Goal: Transaction & Acquisition: Book appointment/travel/reservation

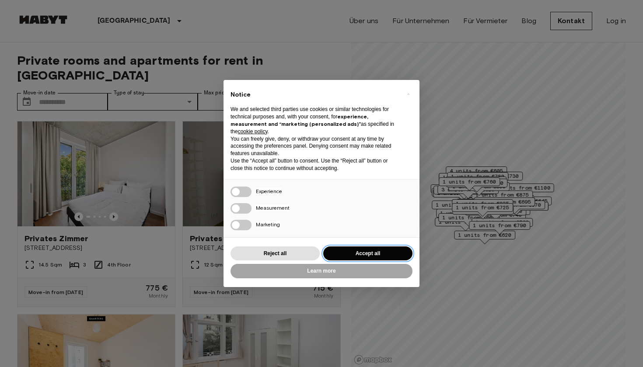
click at [367, 252] on button "Accept all" at bounding box center [367, 254] width 89 height 14
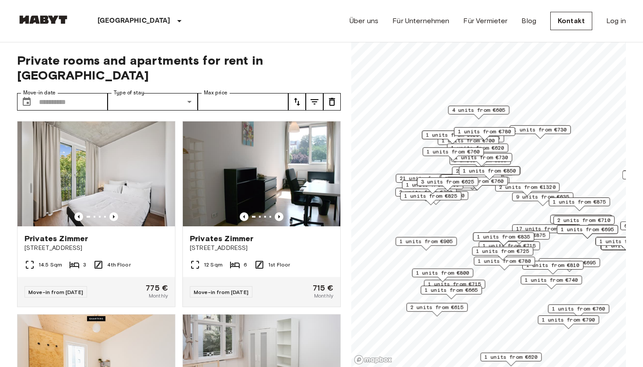
drag, startPoint x: 504, startPoint y: 183, endPoint x: 550, endPoint y: 195, distance: 47.8
click at [550, 195] on div "2 units from €1320" at bounding box center [527, 190] width 64 height 14
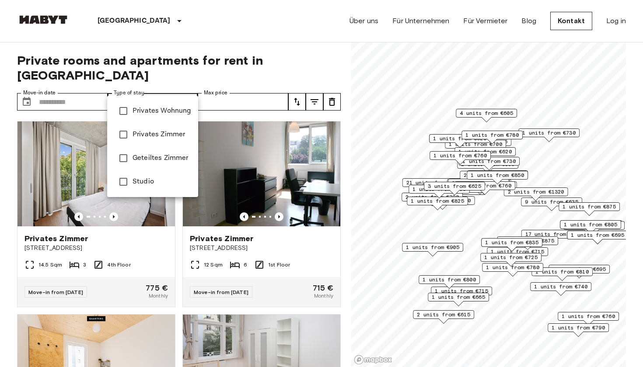
click at [149, 117] on li "Privates Wohnung" at bounding box center [152, 111] width 91 height 24
type input "**********"
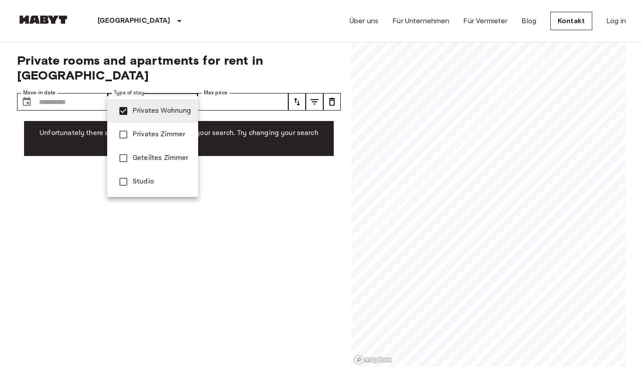
click at [167, 111] on span "Privates Wohnung" at bounding box center [161, 111] width 59 height 10
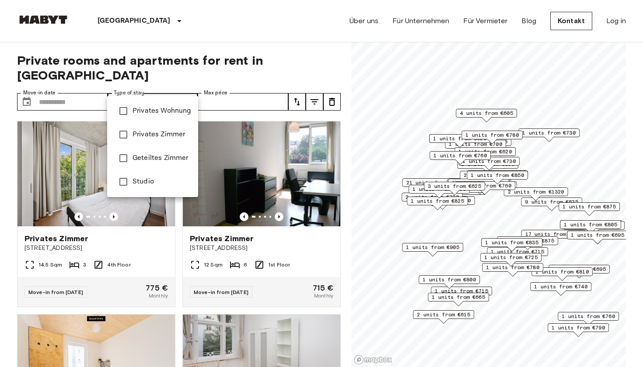
click at [180, 129] on li "Privates Zimmer" at bounding box center [152, 135] width 91 height 24
type input "**********"
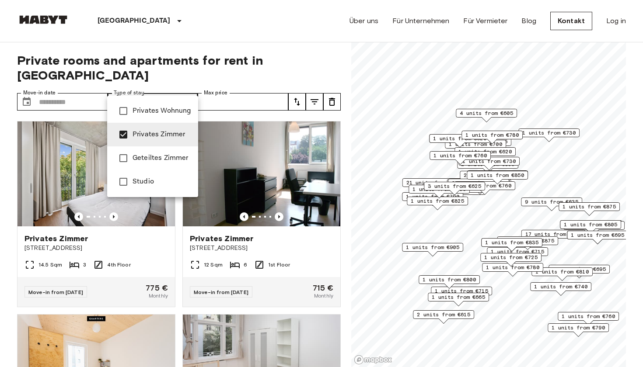
click at [266, 66] on div at bounding box center [321, 183] width 643 height 367
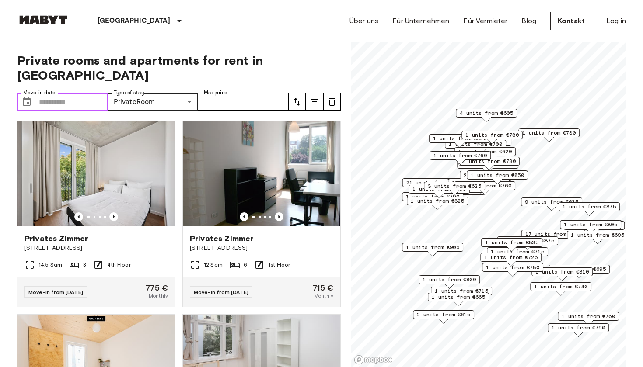
click at [73, 93] on input "Move-in date" at bounding box center [73, 101] width 69 height 17
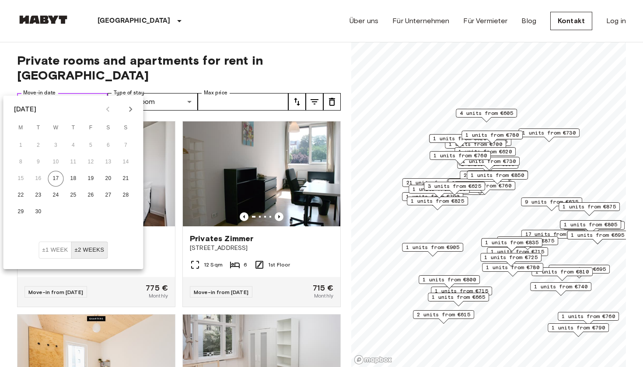
click at [74, 93] on input "Move-in date" at bounding box center [73, 101] width 69 height 17
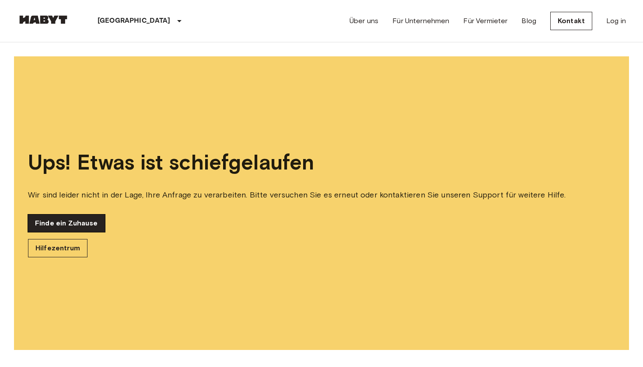
click at [70, 231] on link "Finde ein Zuhause" at bounding box center [66, 223] width 77 height 17
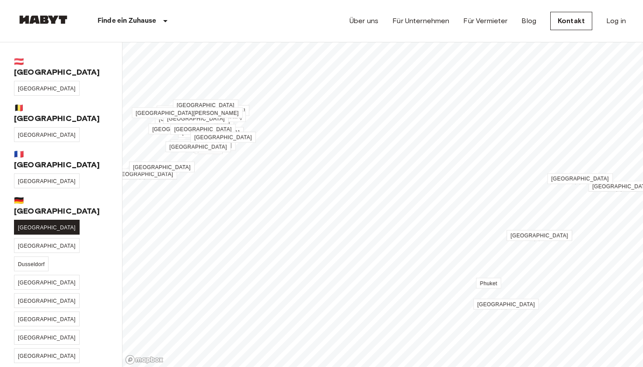
click at [24, 225] on span "[GEOGRAPHIC_DATA]" at bounding box center [47, 228] width 58 height 6
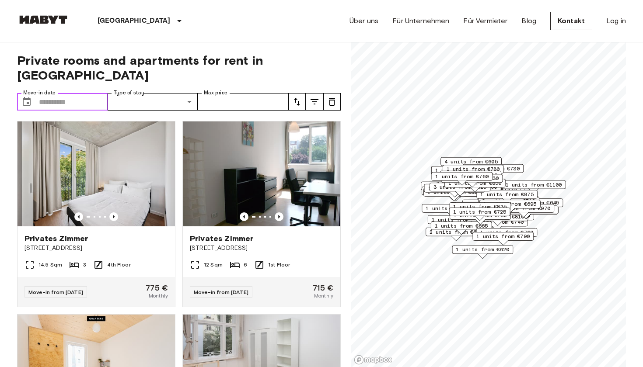
click at [75, 93] on input "Move-in date" at bounding box center [73, 101] width 69 height 17
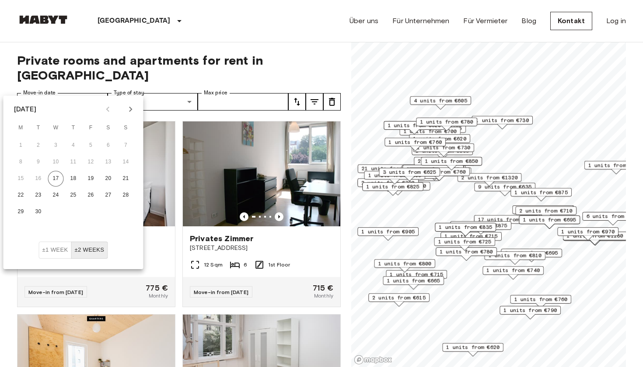
click at [127, 110] on icon "Next month" at bounding box center [130, 109] width 10 height 10
click at [55, 146] on button "1" at bounding box center [56, 146] width 16 height 16
type input "**********"
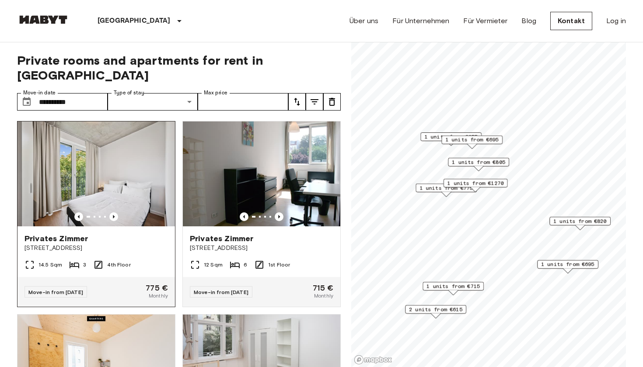
click at [127, 192] on img at bounding box center [95, 174] width 157 height 105
click at [482, 162] on span "1 units from €805" at bounding box center [478, 162] width 53 height 8
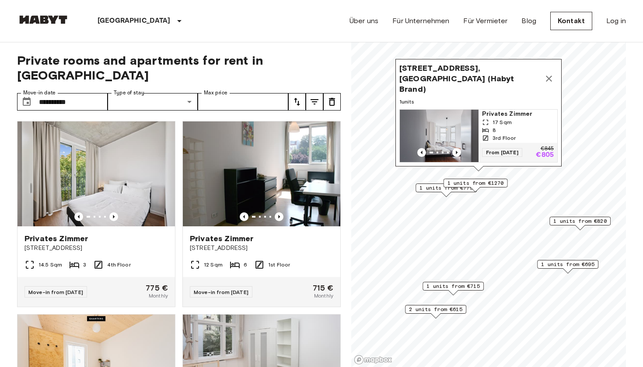
click at [500, 116] on span "Privates Zimmer" at bounding box center [518, 114] width 72 height 9
click at [478, 182] on span "1 units from €1270" at bounding box center [475, 183] width 56 height 8
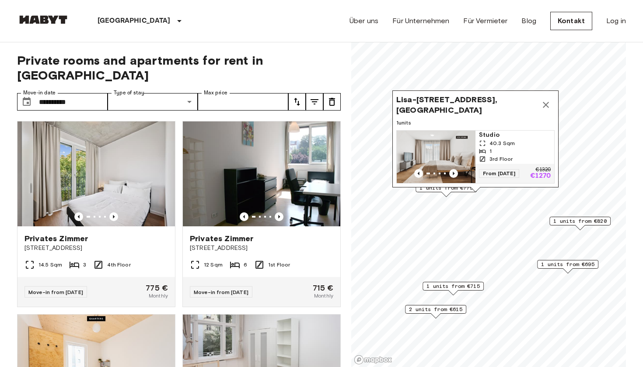
click at [546, 100] on icon "Map marker" at bounding box center [545, 105] width 10 height 10
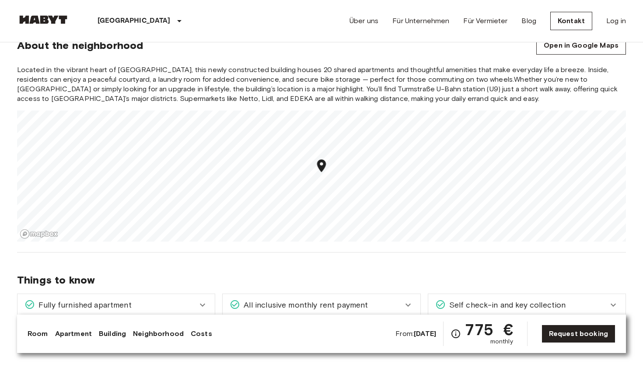
scroll to position [891, 0]
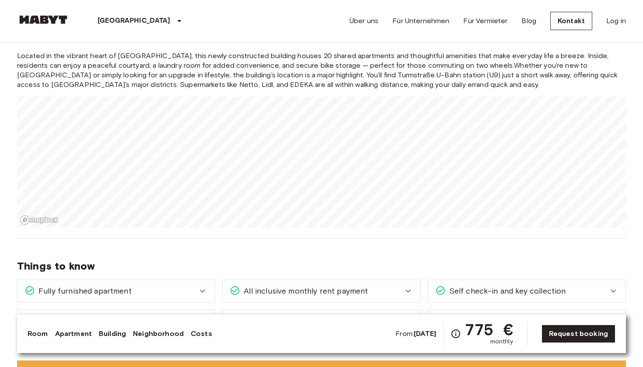
click at [305, 75] on span "Located in the vibrant heart of Moabit, this newly constructed building houses …" at bounding box center [321, 70] width 609 height 38
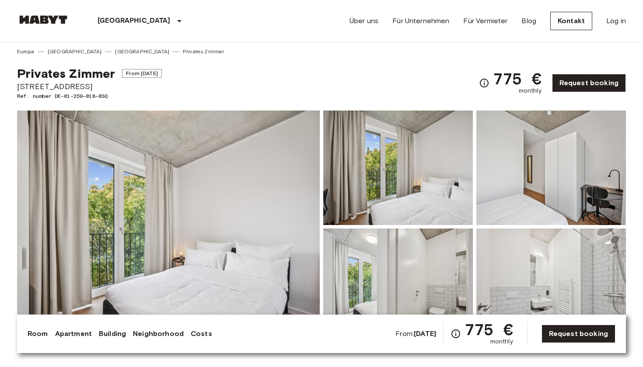
scroll to position [0, 0]
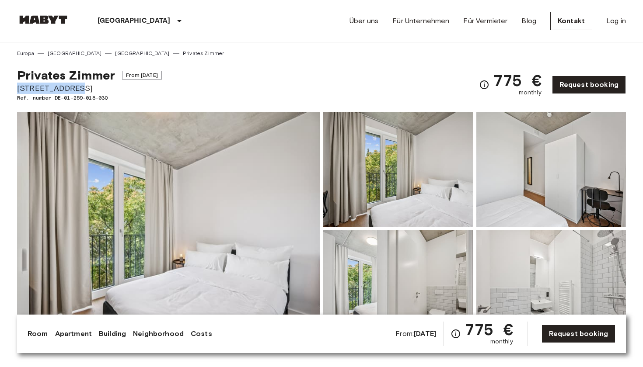
drag, startPoint x: 87, startPoint y: 88, endPoint x: 17, endPoint y: 90, distance: 70.0
copy span "Stromstraße 48"
click at [453, 1] on div "Über uns Für Unternehmen Für Vermieter Blog Kontakt Log in" at bounding box center [487, 21] width 276 height 42
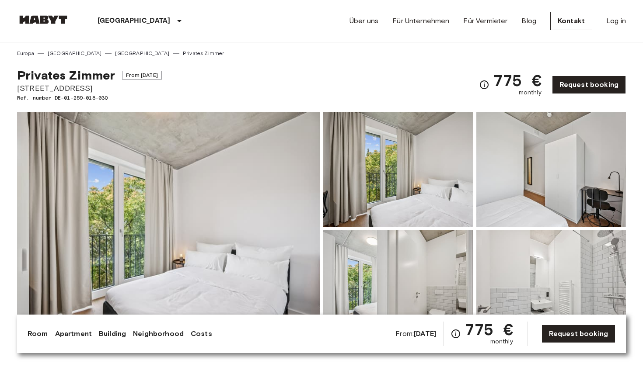
click at [220, 257] on img at bounding box center [168, 228] width 303 height 233
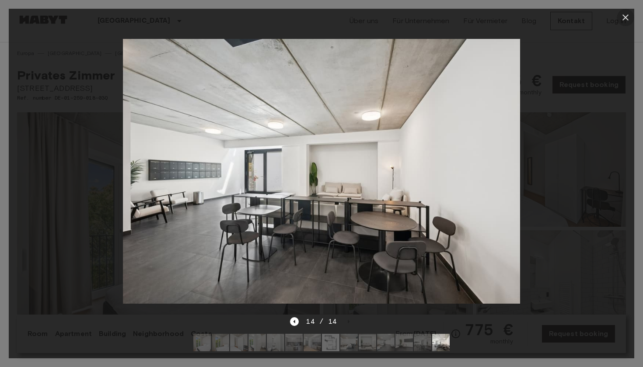
click at [620, 17] on icon "button" at bounding box center [625, 17] width 10 height 10
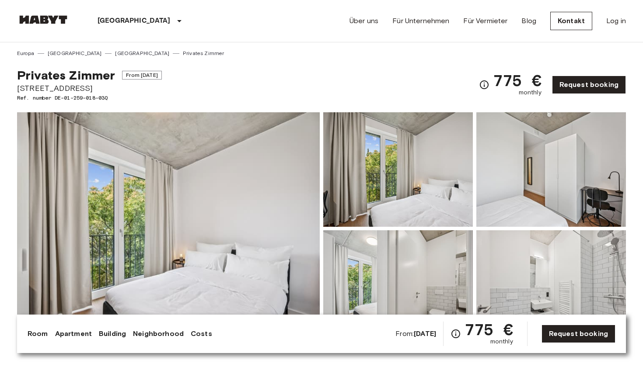
click at [162, 75] on span "From Sep 20 2025" at bounding box center [142, 75] width 40 height 9
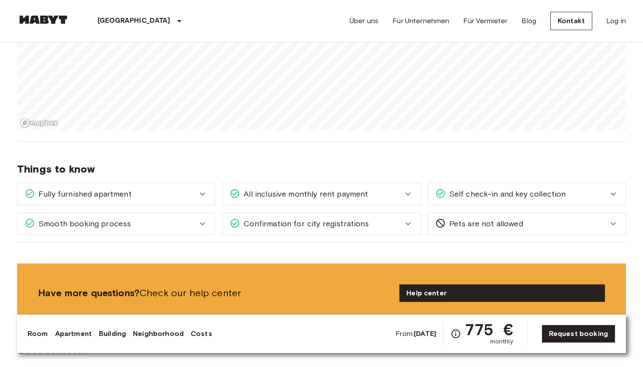
scroll to position [1005, 0]
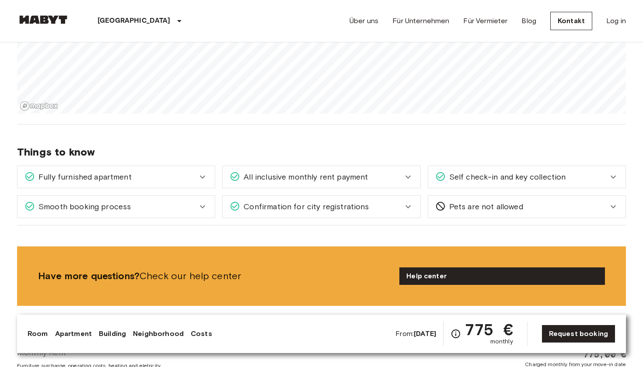
click at [334, 178] on span "All inclusive monthly rent payment" at bounding box center [304, 176] width 128 height 11
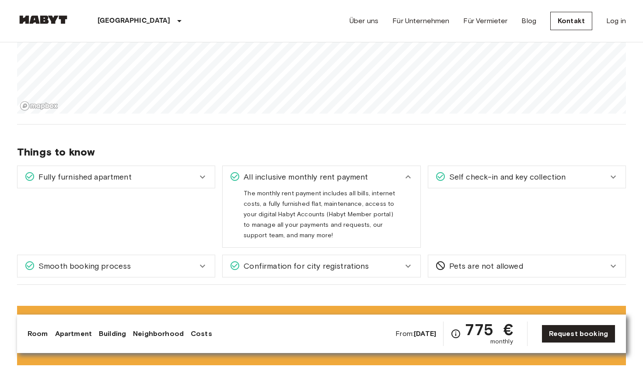
click at [334, 178] on span "All inclusive monthly rent payment" at bounding box center [304, 176] width 128 height 11
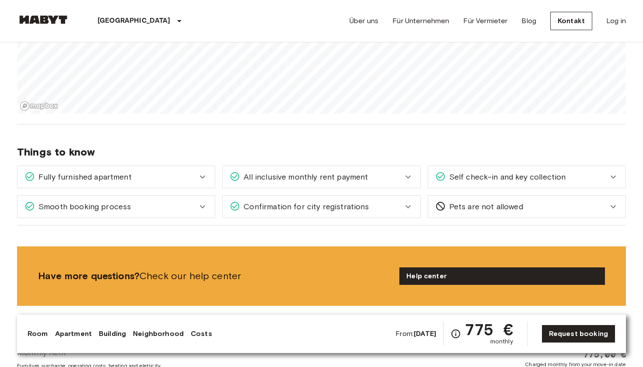
click at [330, 202] on span "Confirmation for city registrations" at bounding box center [304, 206] width 129 height 11
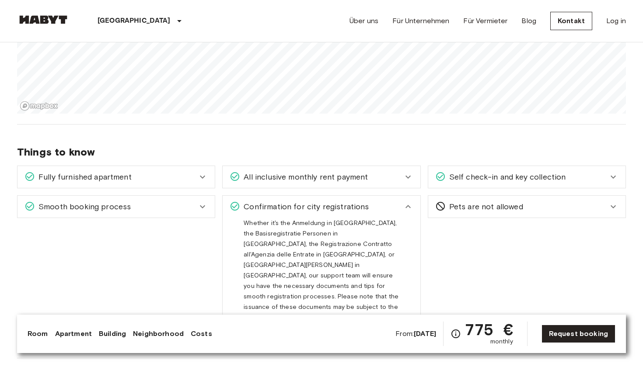
click at [330, 202] on span "Confirmation for city registrations" at bounding box center [304, 206] width 129 height 11
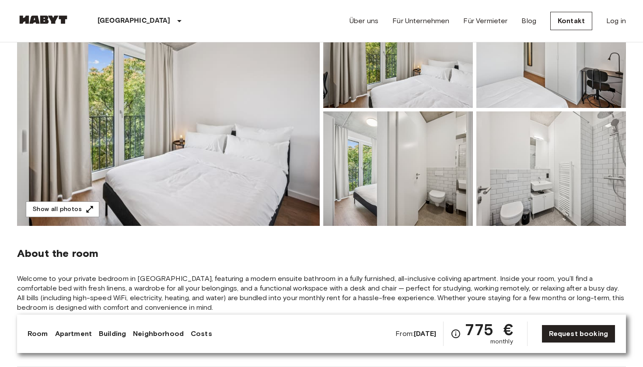
scroll to position [119, 0]
click at [202, 340] on div "Room Apartment Building Neighborhood Costs From: Sep 20 2025 775 € monthly Requ…" at bounding box center [322, 334] width 588 height 24
click at [202, 335] on link "Costs" at bounding box center [201, 334] width 21 height 10
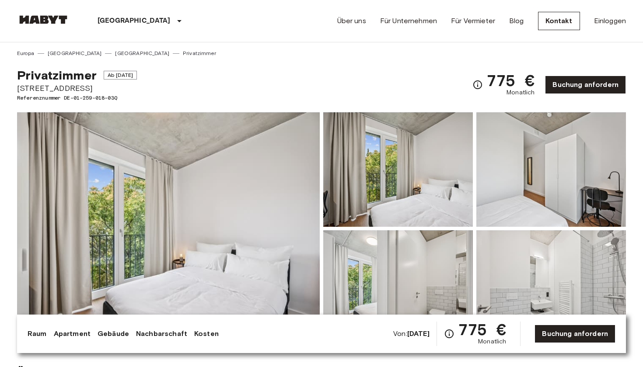
click at [491, 3] on div "Über uns Für Unternehmen Für Vermieter Blog Kontakt Einloggen" at bounding box center [481, 21] width 289 height 42
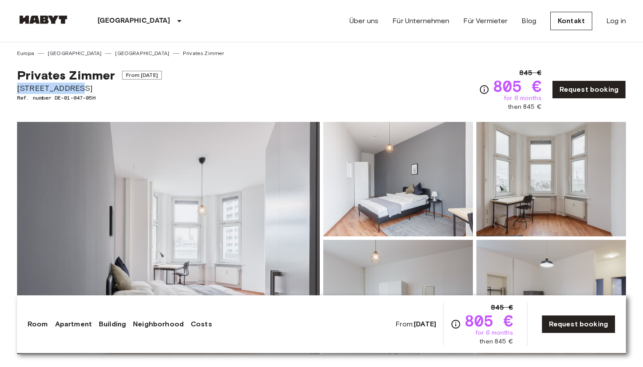
drag, startPoint x: 73, startPoint y: 90, endPoint x: 18, endPoint y: 90, distance: 55.1
click at [18, 90] on span "[STREET_ADDRESS]" at bounding box center [89, 88] width 145 height 11
copy span "[STREET_ADDRESS]"
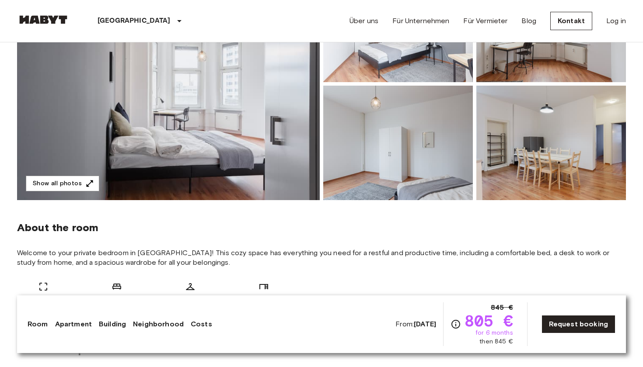
scroll to position [148, 0]
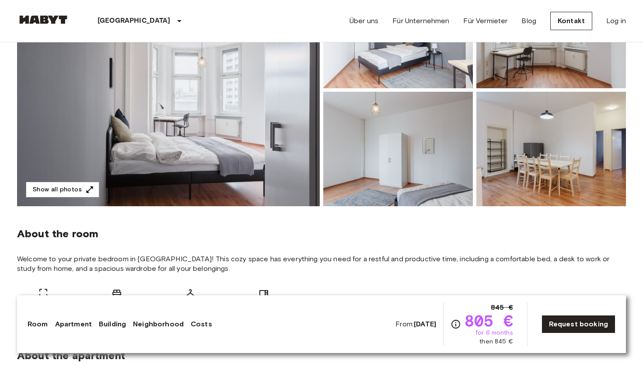
click at [237, 162] on img at bounding box center [168, 90] width 303 height 233
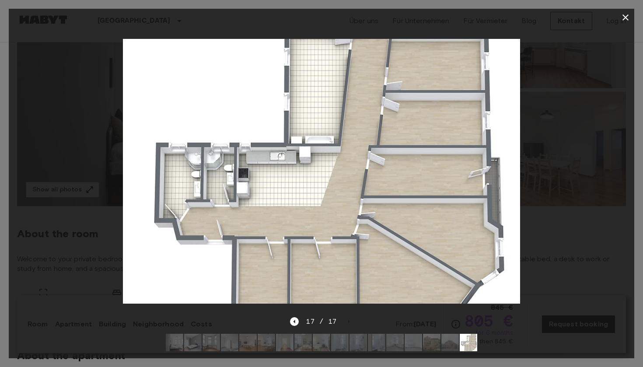
click at [623, 19] on icon "button" at bounding box center [625, 17] width 6 height 6
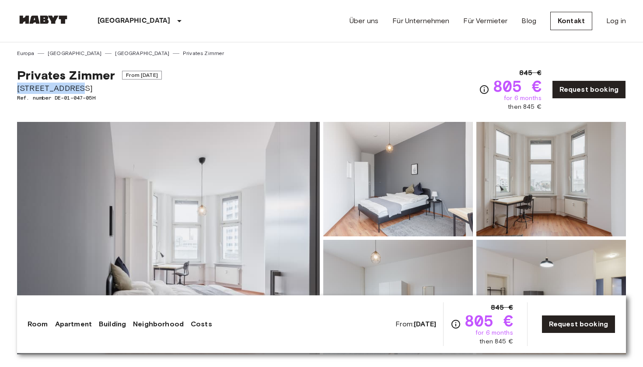
scroll to position [0, 0]
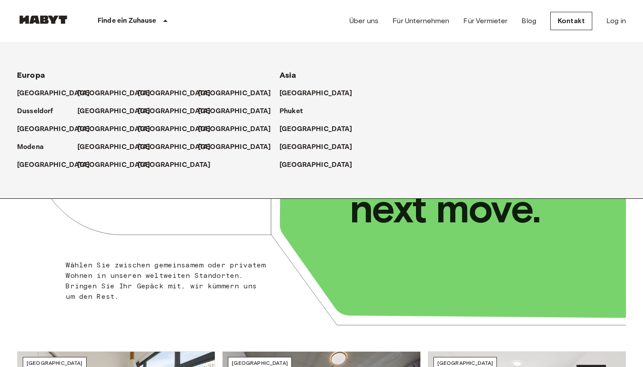
click at [132, 25] on p "Finde ein Zuhause" at bounding box center [126, 21] width 59 height 10
click at [90, 92] on p "[GEOGRAPHIC_DATA]" at bounding box center [115, 93] width 73 height 10
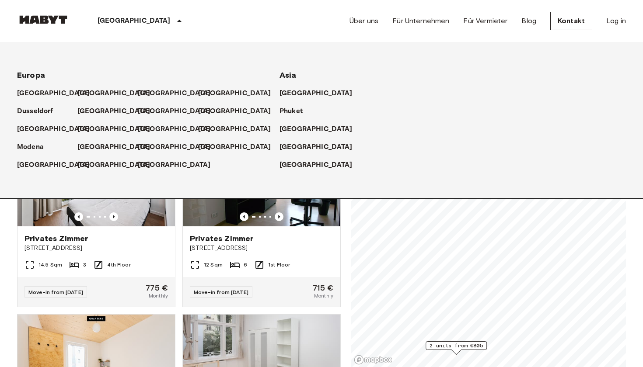
scroll to position [3, 0]
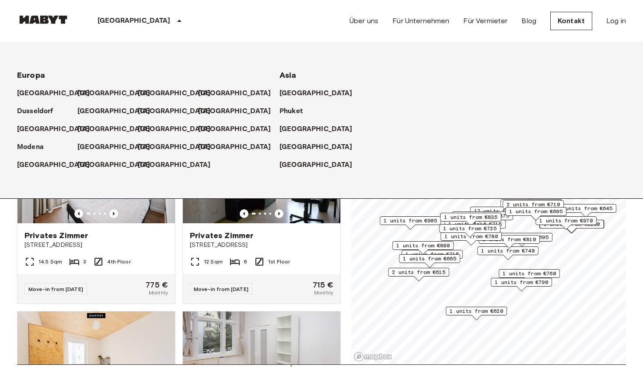
click at [117, 23] on div "[GEOGRAPHIC_DATA]" at bounding box center [141, 21] width 143 height 42
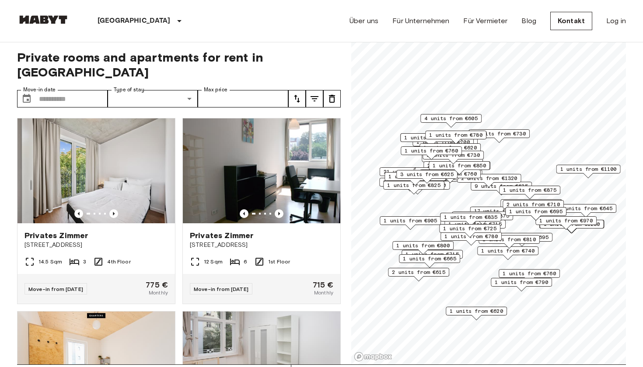
click at [293, 94] on icon "tune" at bounding box center [297, 99] width 10 height 10
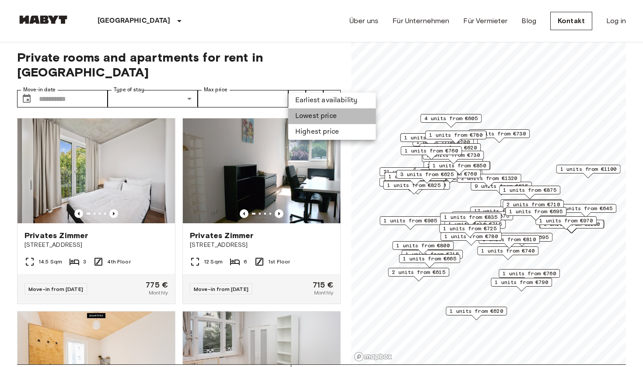
click at [310, 113] on li "Lowest price" at bounding box center [331, 116] width 87 height 16
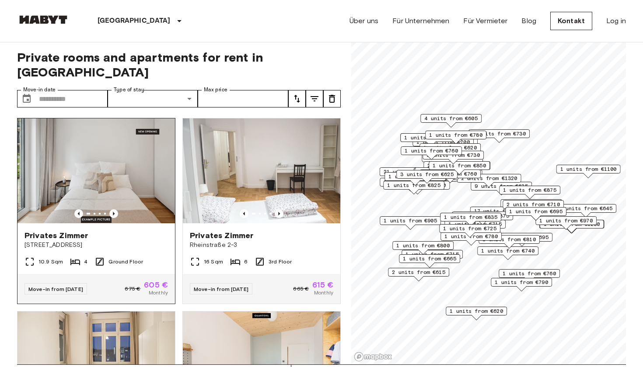
click at [116, 172] on img at bounding box center [95, 170] width 157 height 105
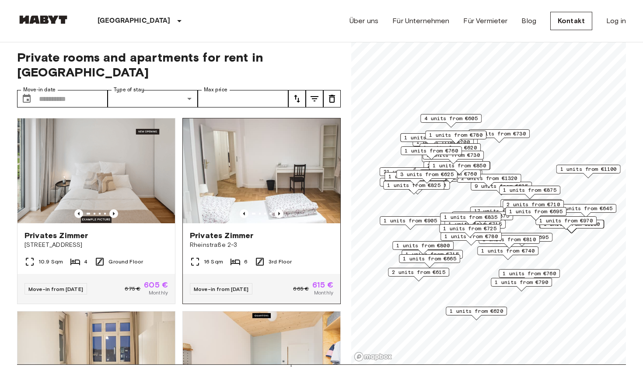
click at [311, 206] on img at bounding box center [261, 170] width 157 height 105
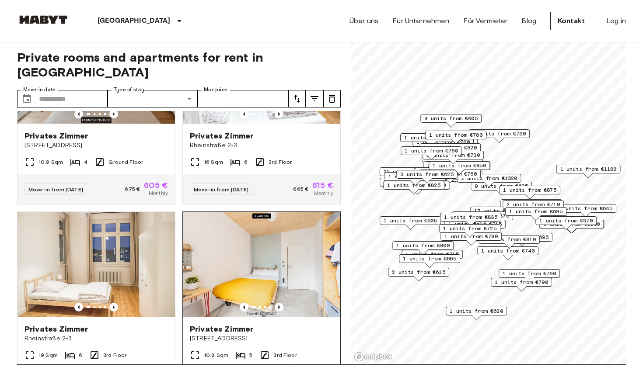
scroll to position [118, 0]
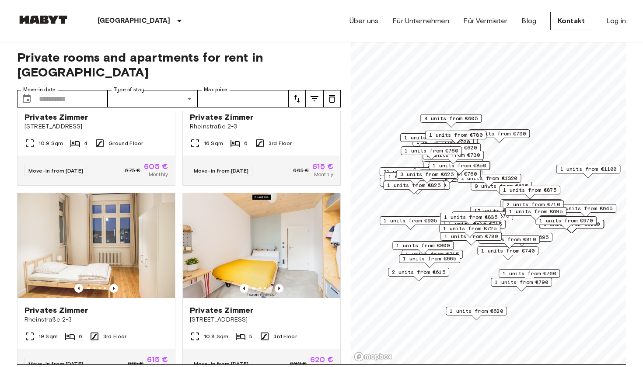
click at [137, 86] on label "Type of stay" at bounding box center [129, 89] width 31 height 7
click at [138, 86] on label "Type of stay" at bounding box center [129, 89] width 31 height 7
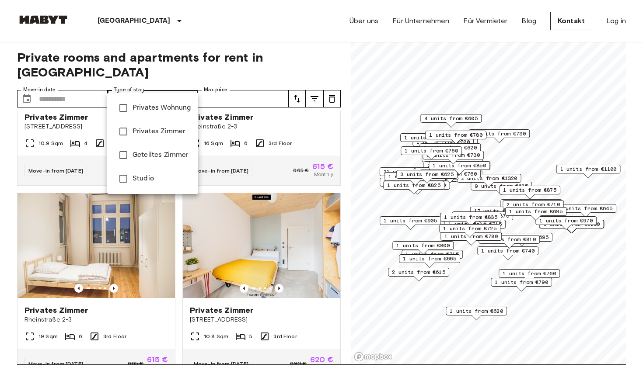
click at [223, 48] on div at bounding box center [321, 183] width 643 height 367
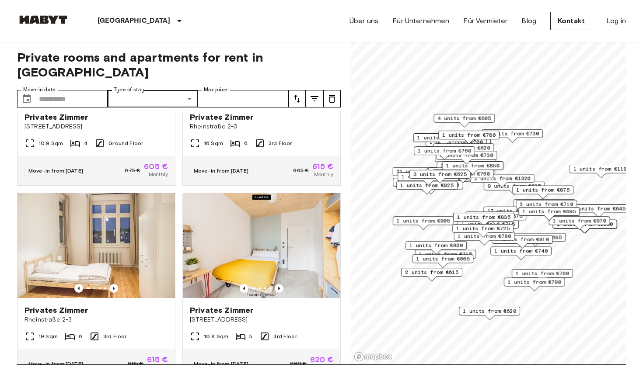
drag, startPoint x: 446, startPoint y: 141, endPoint x: 461, endPoint y: 141, distance: 14.4
click at [462, 141] on div "1 units from €780" at bounding box center [468, 138] width 61 height 14
click at [424, 137] on span "1 units from €620" at bounding box center [446, 138] width 53 height 8
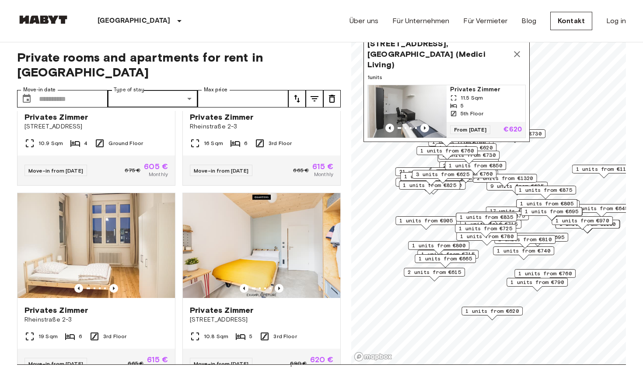
click at [483, 98] on div "11.5 Sqm" at bounding box center [486, 98] width 72 height 8
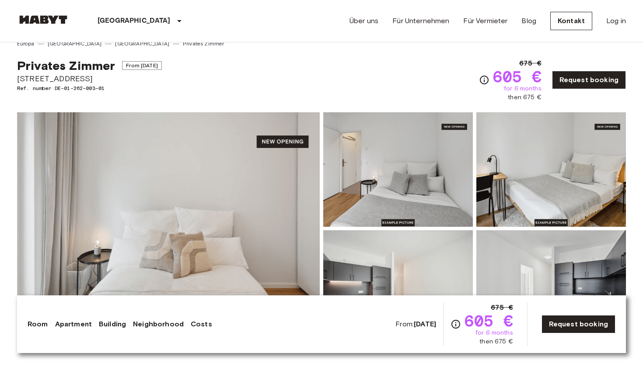
scroll to position [13, 0]
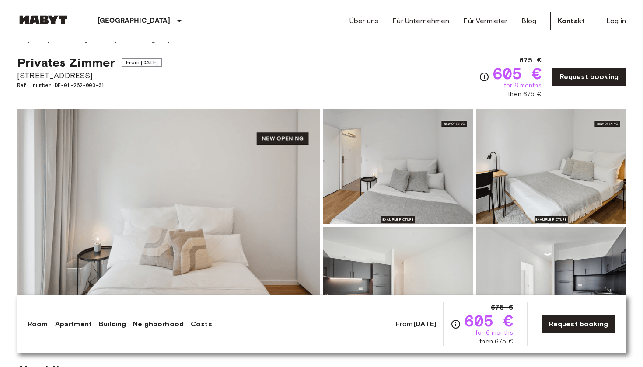
click at [221, 151] on img at bounding box center [168, 225] width 303 height 233
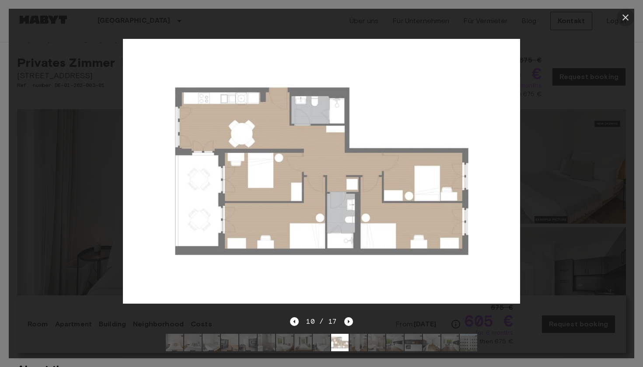
click at [624, 17] on icon "button" at bounding box center [625, 17] width 6 height 6
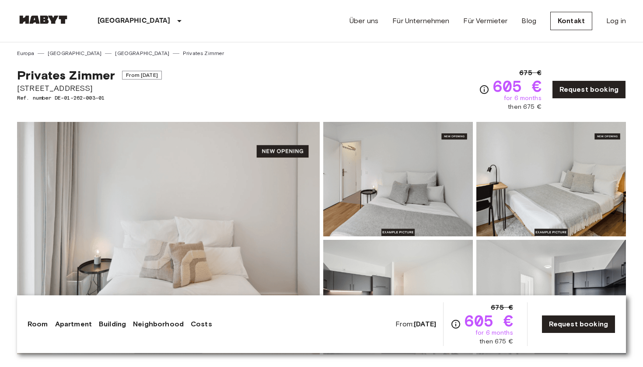
scroll to position [0, 0]
drag, startPoint x: 82, startPoint y: 91, endPoint x: 17, endPoint y: 88, distance: 65.6
copy span "Simmelstraße 23"
click at [250, 184] on img at bounding box center [168, 238] width 303 height 233
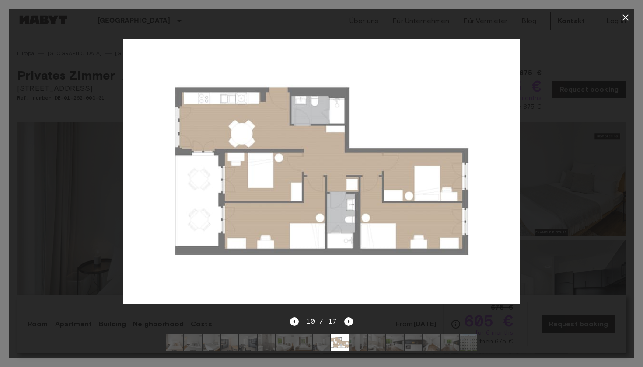
click at [622, 12] on icon "button" at bounding box center [625, 17] width 10 height 10
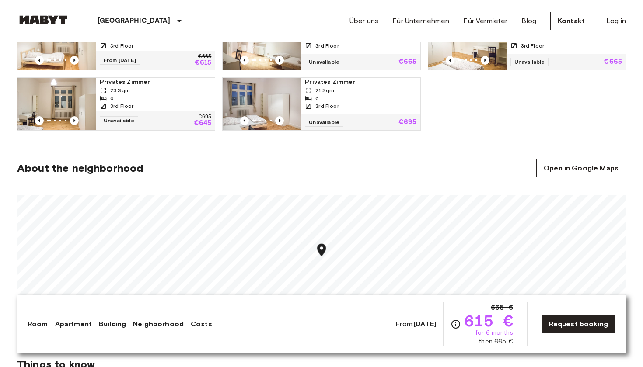
scroll to position [580, 0]
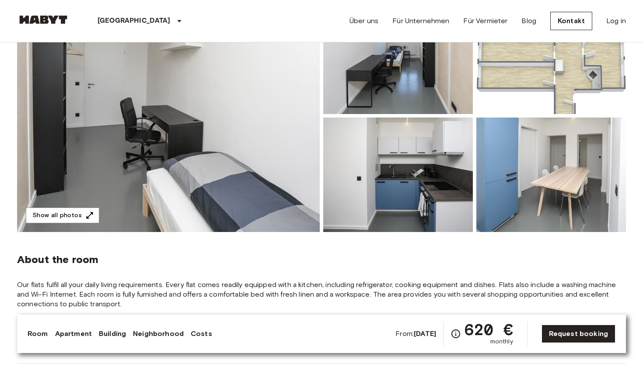
scroll to position [114, 0]
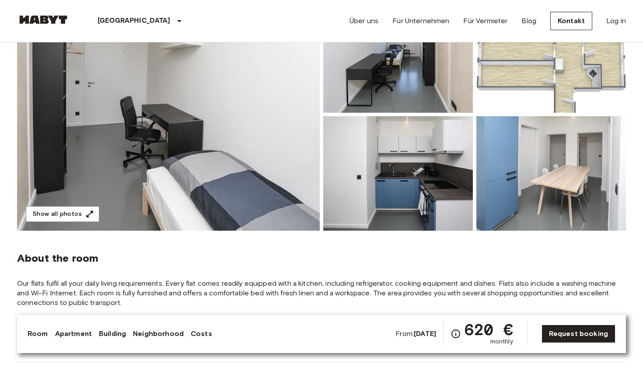
click at [141, 156] on img at bounding box center [168, 114] width 303 height 233
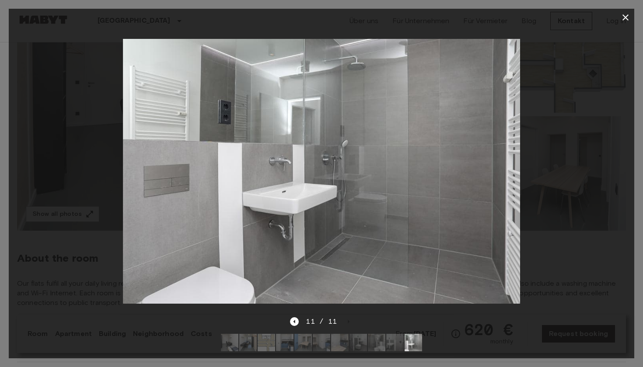
click at [627, 15] on icon "button" at bounding box center [625, 17] width 6 height 6
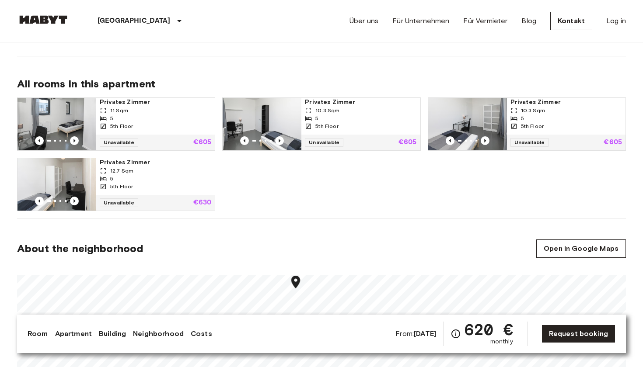
scroll to position [418, 0]
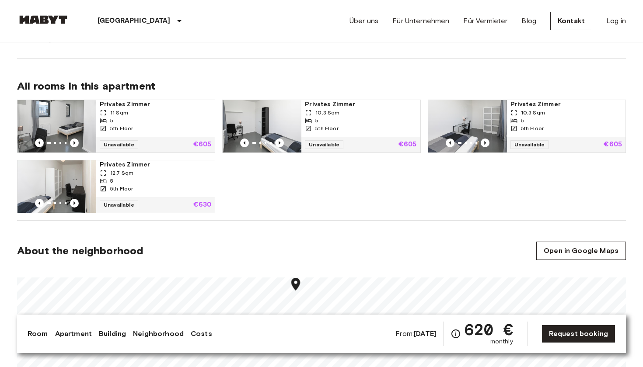
click at [258, 123] on img at bounding box center [262, 126] width 79 height 52
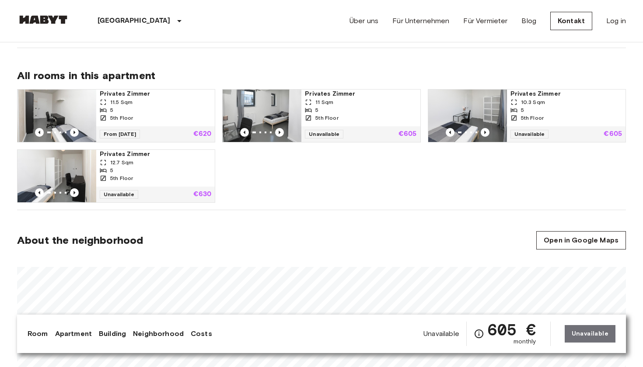
scroll to position [424, 0]
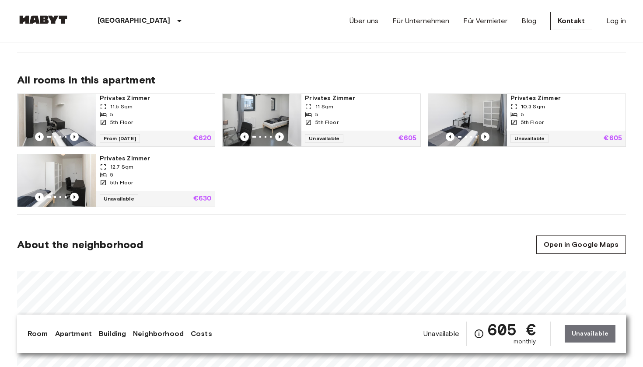
click at [186, 105] on div "11.5 Sqm" at bounding box center [155, 107] width 111 height 8
